Goal: Transaction & Acquisition: Purchase product/service

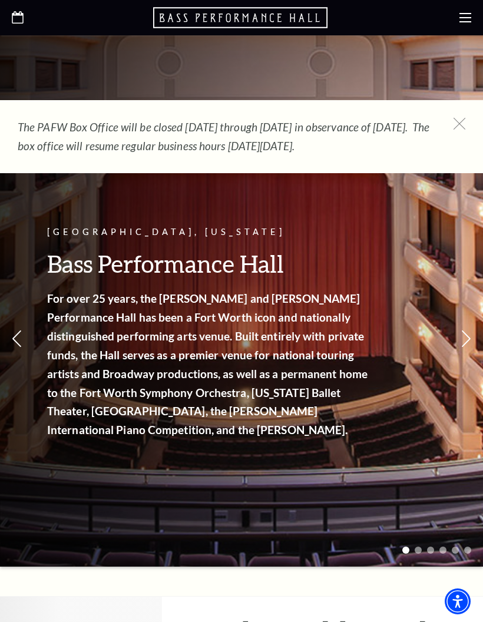
click at [467, 18] on use at bounding box center [466, 17] width 12 height 9
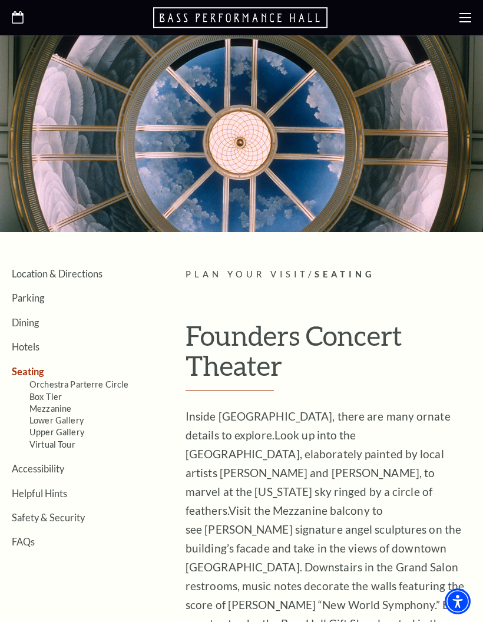
click at [94, 383] on link "Orchestra Parterre Circle" at bounding box center [79, 385] width 100 height 10
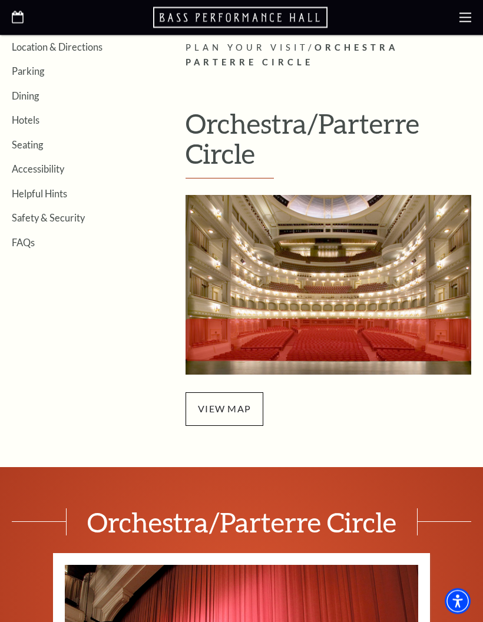
scroll to position [228, 0]
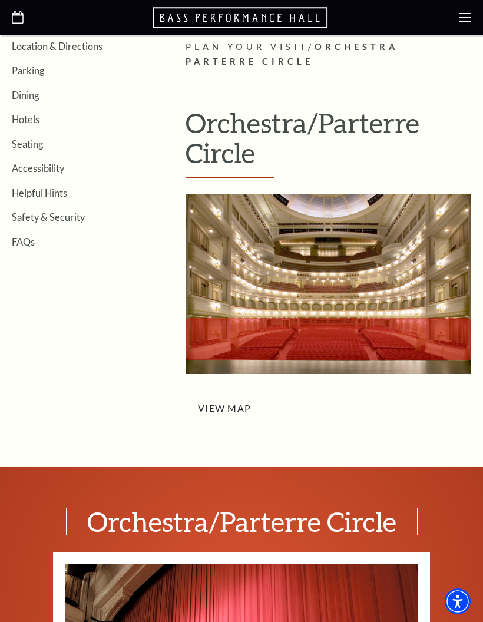
click at [228, 408] on span "view map" at bounding box center [225, 408] width 78 height 33
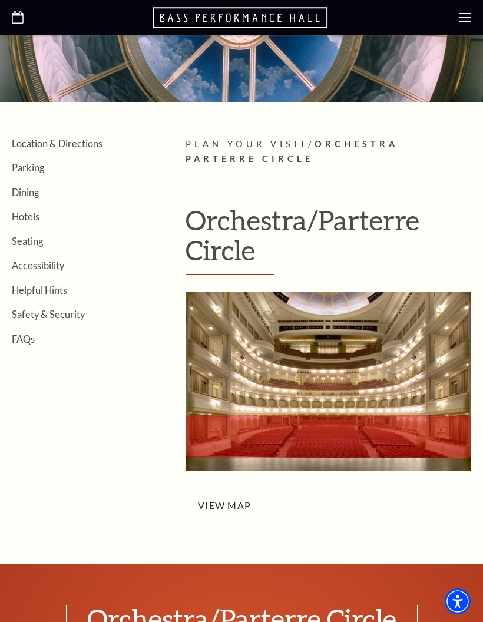
scroll to position [0, 0]
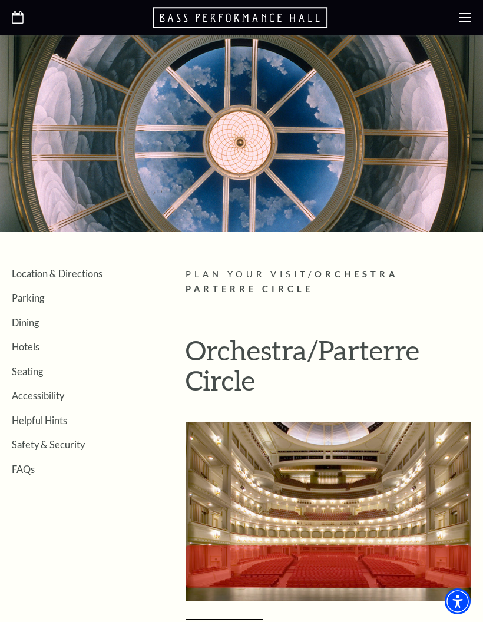
click at [466, 16] on icon at bounding box center [466, 18] width 12 height 12
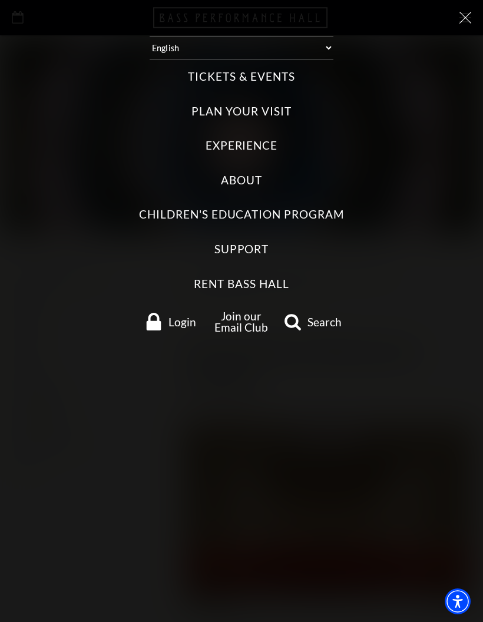
click at [245, 77] on label "Tickets & Events" at bounding box center [241, 77] width 107 height 16
click at [0, 0] on Events "Tickets & Events" at bounding box center [0, 0] width 0 height 0
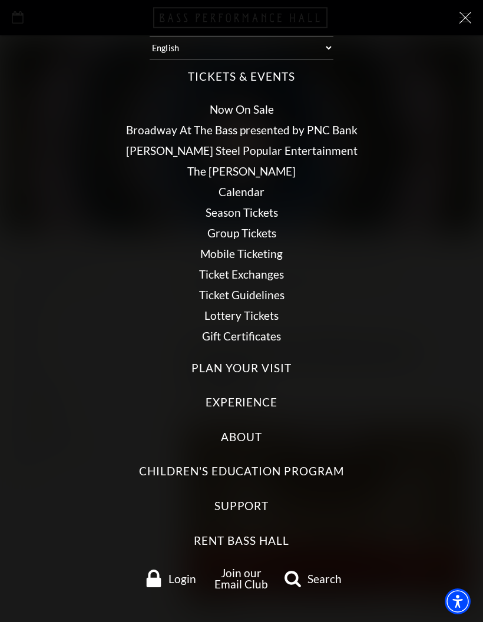
click at [247, 189] on link "Calendar" at bounding box center [242, 192] width 46 height 14
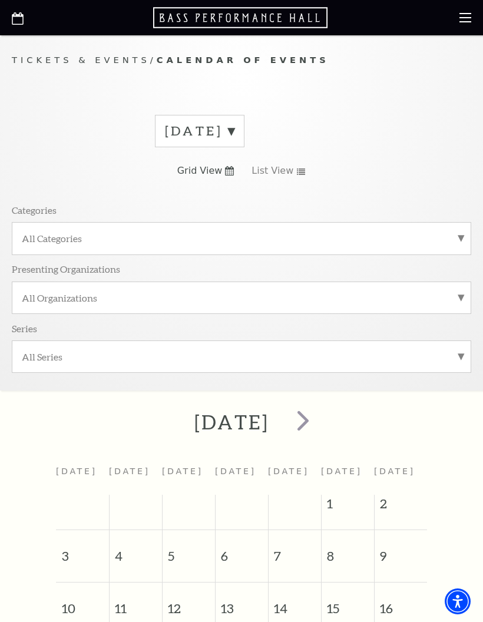
click at [320, 419] on span "next" at bounding box center [303, 421] width 34 height 34
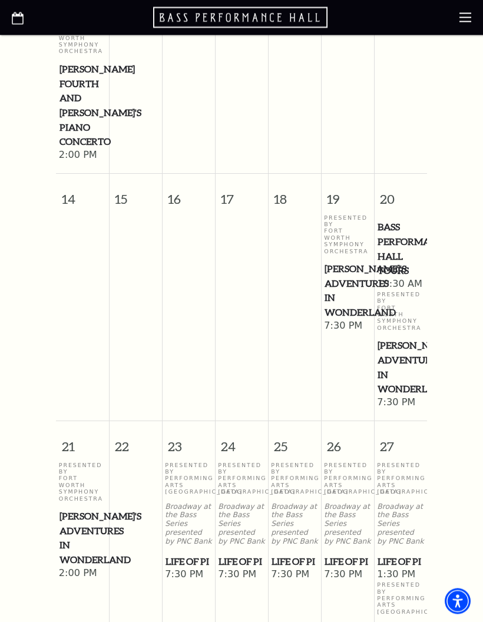
scroll to position [704, 0]
click at [81, 491] on p "Presented By Fort Worth Symphony Orchestra" at bounding box center [82, 482] width 47 height 40
click at [84, 526] on span "[PERSON_NAME]'s Adventures in Wonderland" at bounding box center [83, 538] width 46 height 58
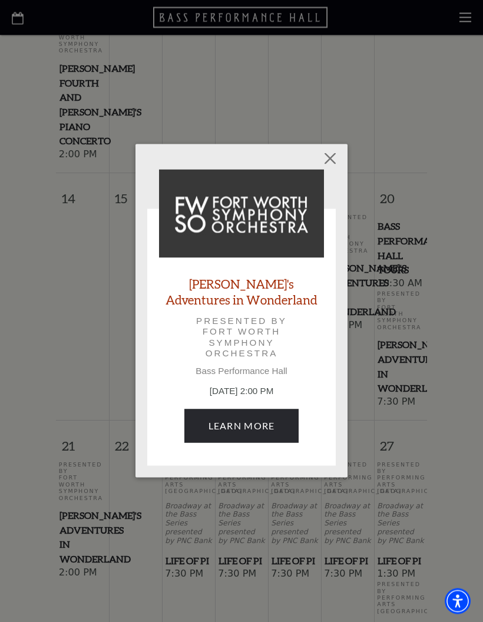
scroll to position [705, 0]
click at [248, 423] on link "Learn More" at bounding box center [241, 426] width 115 height 33
